Goal: Navigation & Orientation: Find specific page/section

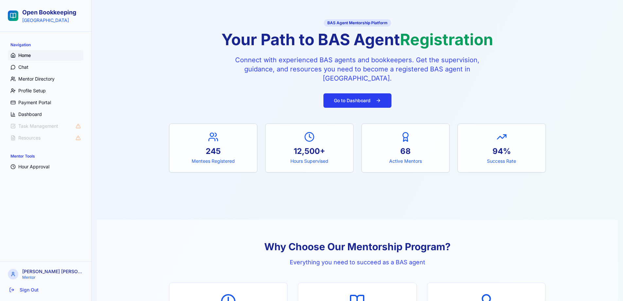
click at [357, 97] on button "Go to Dashboard" at bounding box center [358, 100] width 68 height 14
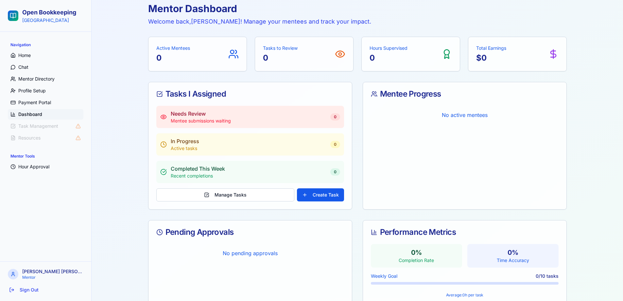
scroll to position [33, 0]
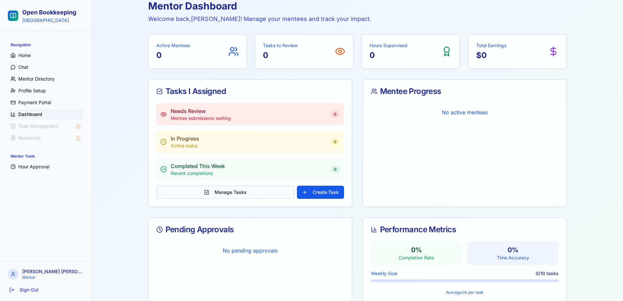
click at [230, 190] on button "Manage Tasks" at bounding box center [225, 192] width 138 height 13
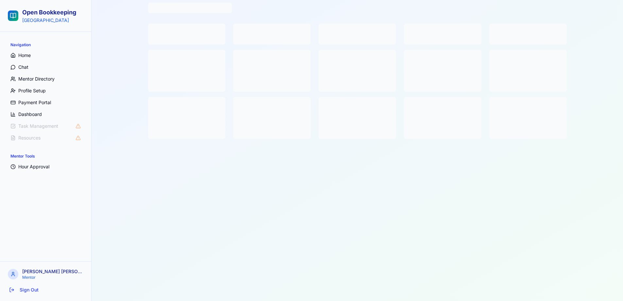
scroll to position [30, 0]
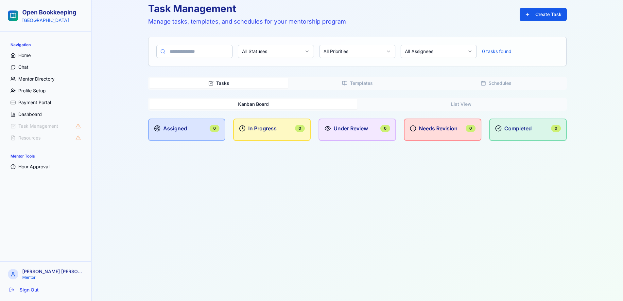
click at [29, 50] on div "Navigation" at bounding box center [46, 45] width 76 height 10
click at [28, 55] on span "Home" at bounding box center [24, 55] width 12 height 7
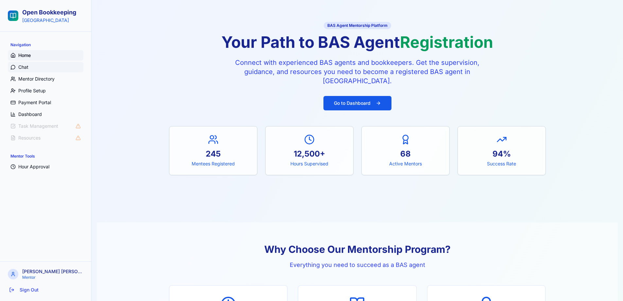
click at [22, 66] on span "Chat" at bounding box center [23, 67] width 10 height 7
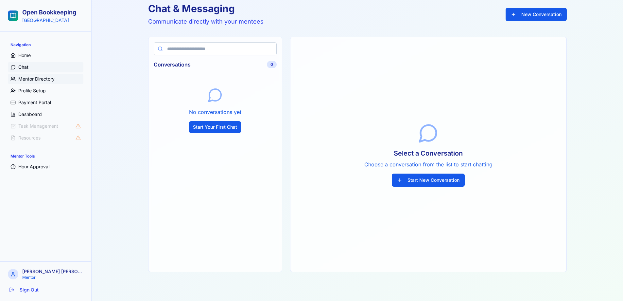
click at [45, 77] on span "Mentor Directory" at bounding box center [36, 79] width 36 height 7
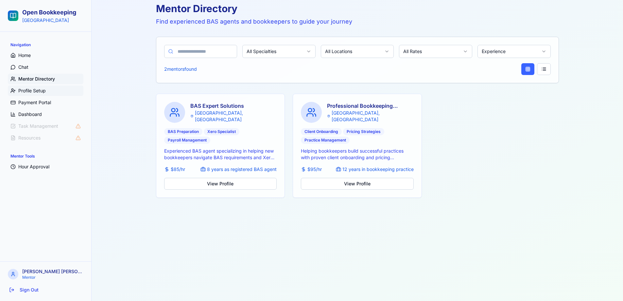
click at [35, 89] on span "Profile Setup" at bounding box center [31, 90] width 27 height 7
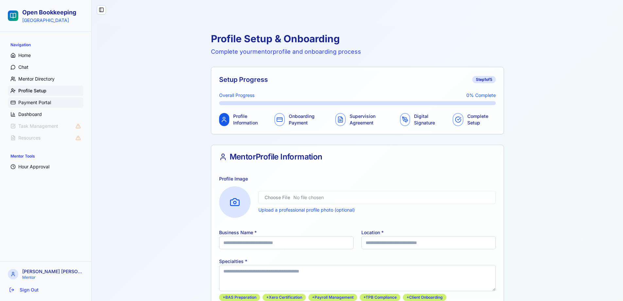
click at [41, 105] on span "Payment Portal" at bounding box center [34, 102] width 33 height 7
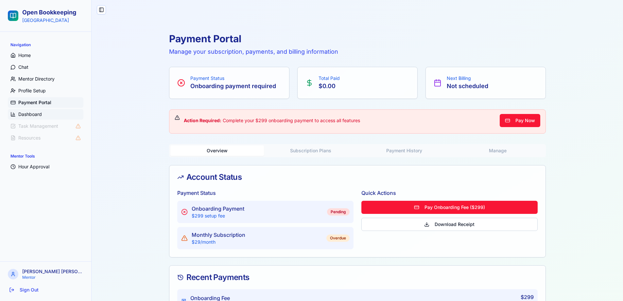
click at [33, 114] on span "Dashboard" at bounding box center [30, 114] width 24 height 7
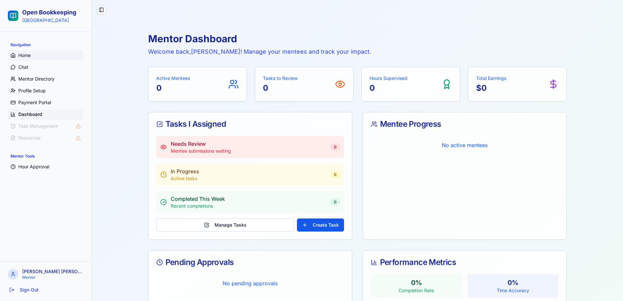
click at [24, 52] on span "Home" at bounding box center [24, 55] width 12 height 7
